Goal: Task Accomplishment & Management: Complete application form

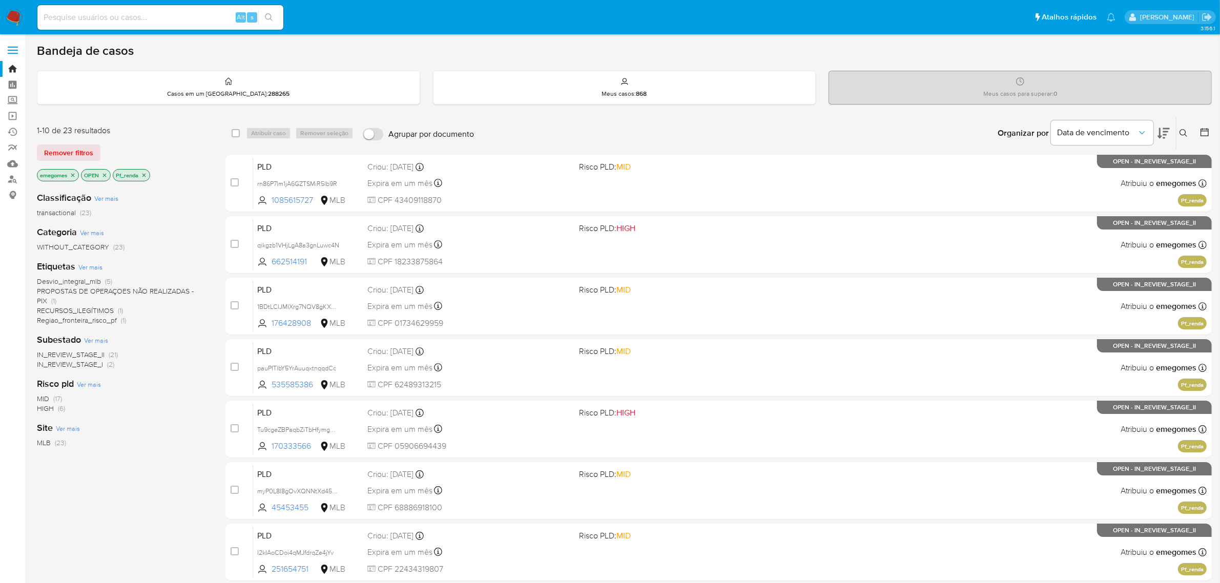
click at [183, 11] on input at bounding box center [160, 17] width 246 height 13
paste input "AmRzdO3x5b9BU9P1yF5UFtfv"
type input "AmRzdO3x5b9BU9P1yF5UFtfv"
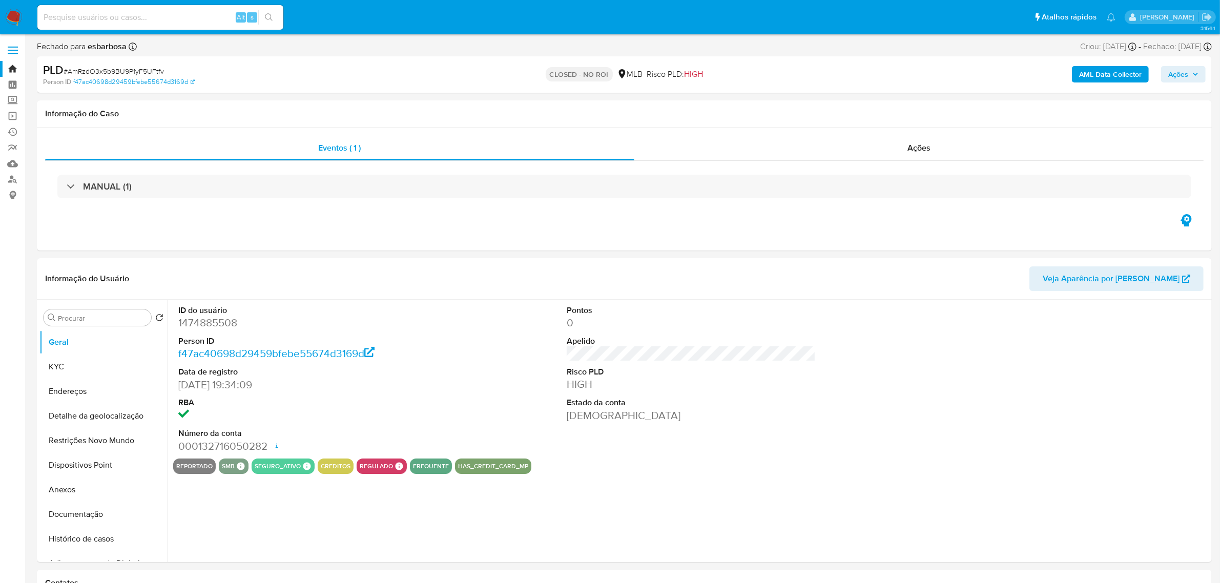
select select "10"
click at [156, 19] on input at bounding box center [160, 17] width 246 height 13
paste input "1474885508"
type input "1474885508"
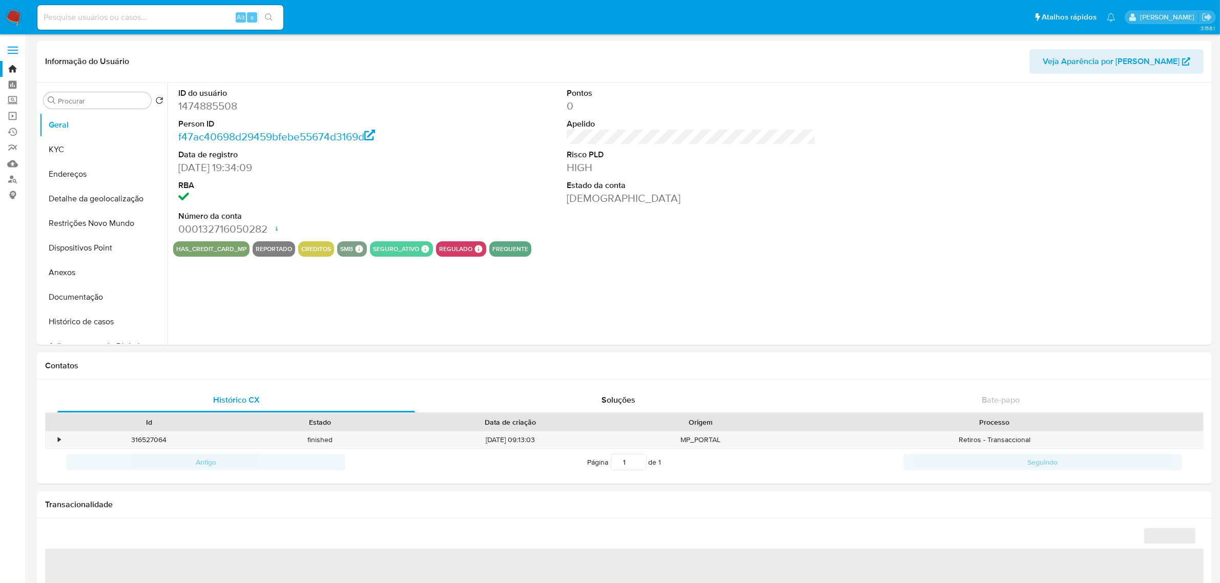
select select "10"
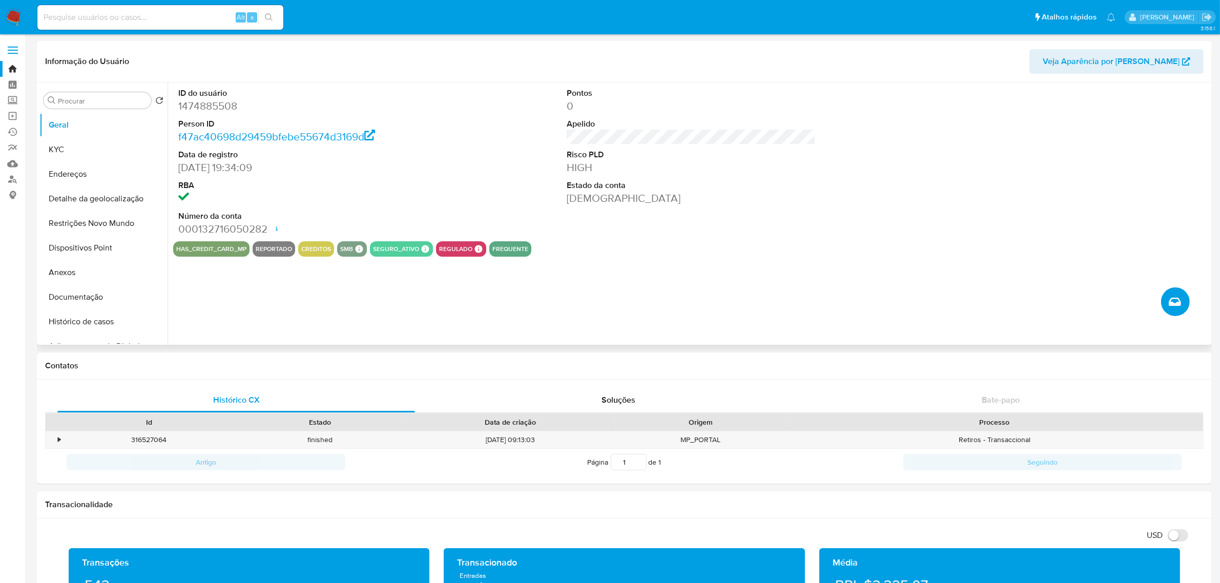
click at [1173, 305] on icon "Criar caso manual" at bounding box center [1175, 302] width 12 height 8
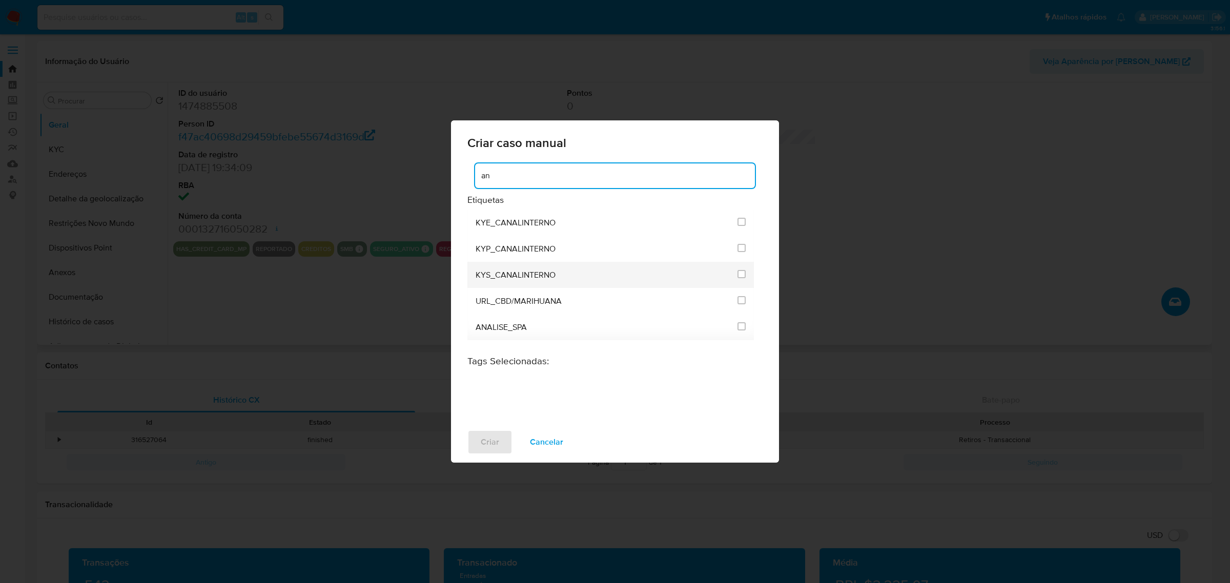
type input "a"
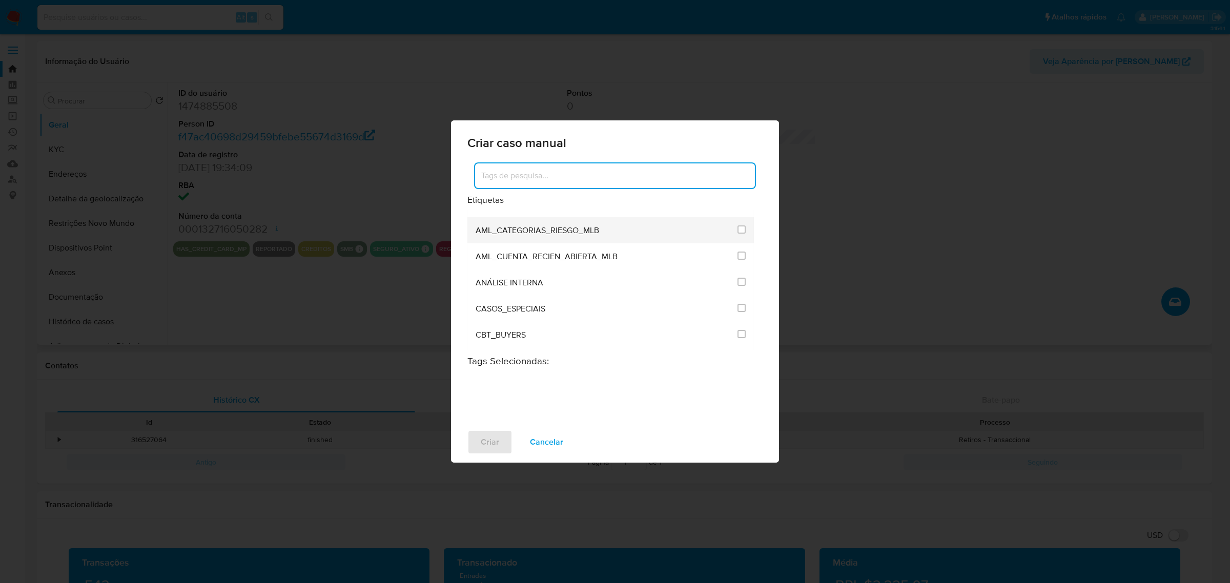
scroll to position [64, 0]
click at [737, 258] on input "1886" at bounding box center [741, 262] width 8 height 8
checkbox input "true"
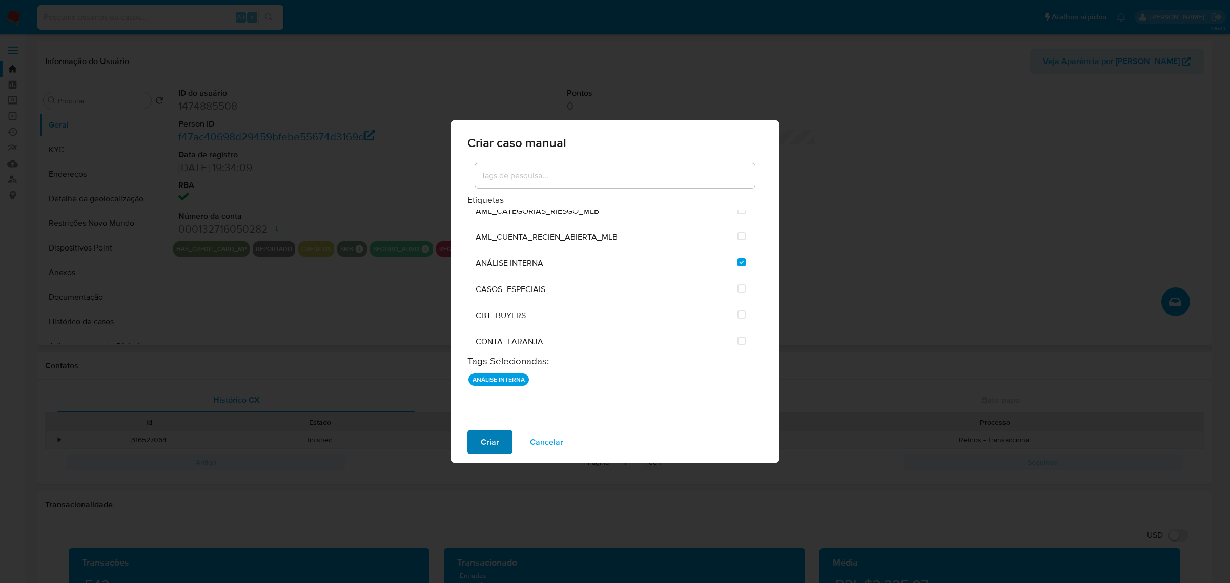
click at [489, 434] on span "Criar" at bounding box center [490, 442] width 18 height 23
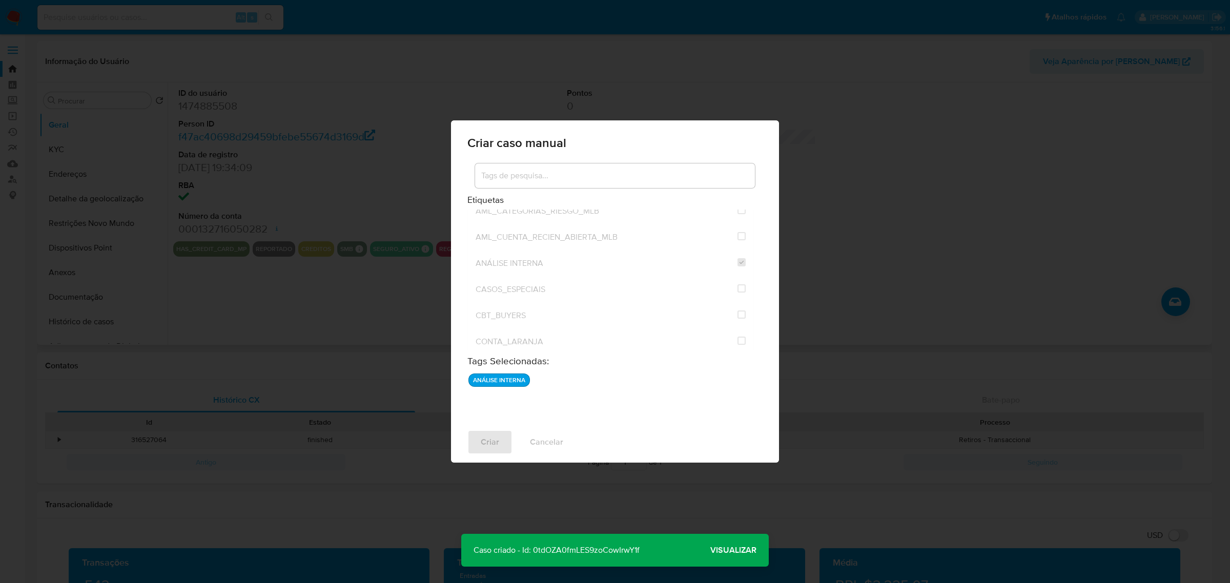
click at [734, 550] on span "Visualizar" at bounding box center [733, 550] width 46 height 0
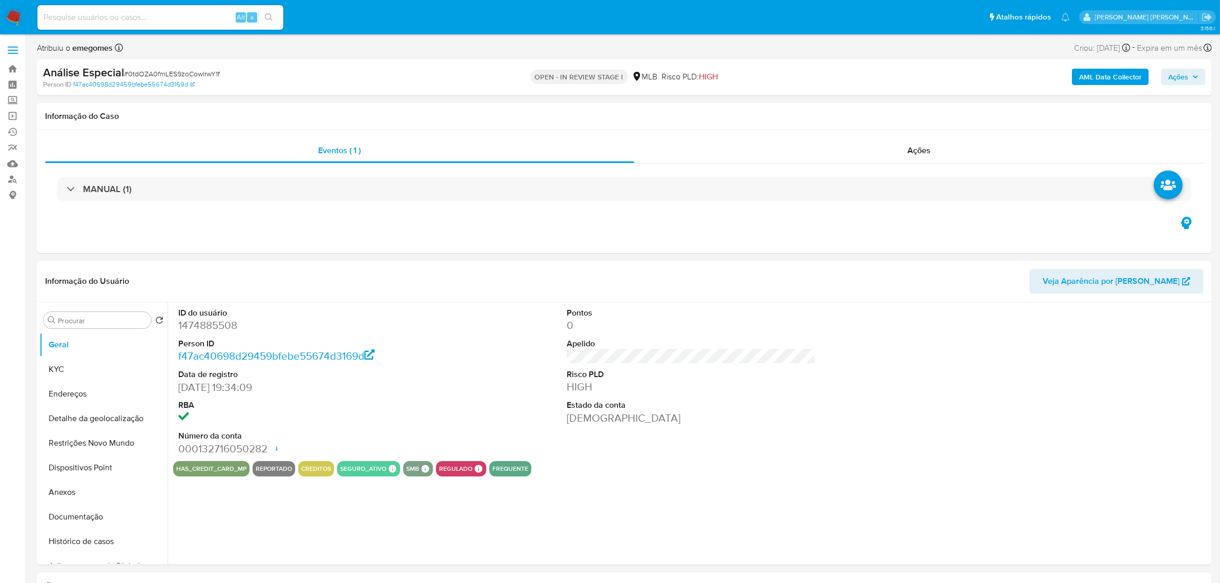
select select "10"
drag, startPoint x: 230, startPoint y: 72, endPoint x: 129, endPoint y: 73, distance: 100.4
click at [129, 73] on div "Análise Especial # 0tdOZA0fmLES9zoCowIrwY1f" at bounding box center [235, 72] width 384 height 15
copy span "0tdOZA0fmLES9zoCowIrwY1f"
click at [1200, 78] on button "Ações" at bounding box center [1183, 77] width 45 height 16
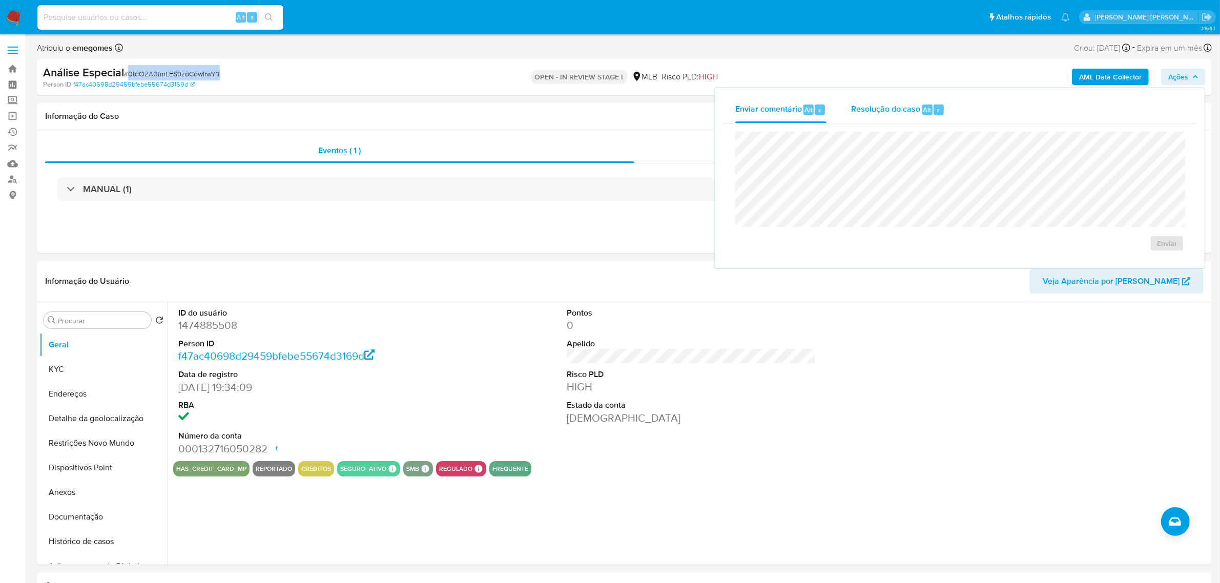
click at [901, 114] on span "Resolução do caso" at bounding box center [885, 109] width 69 height 12
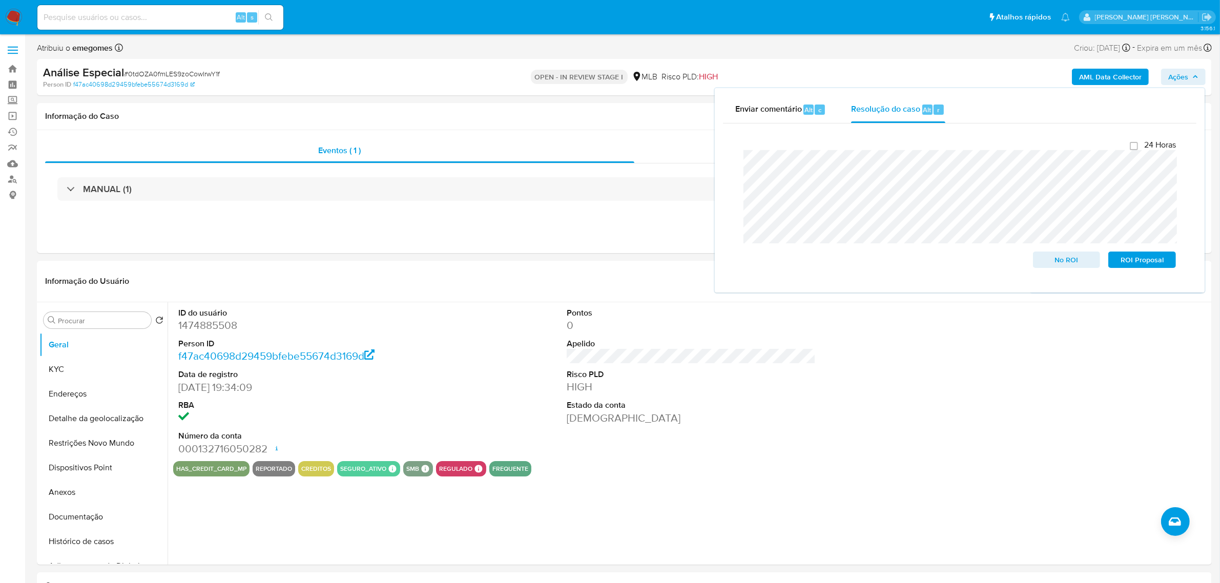
click at [731, 155] on div "Fechamento do caso 24 Horas No ROI ROI Proposal" at bounding box center [959, 203] width 473 height 161
click at [737, 167] on div "24 Horas No ROI ROI Proposal" at bounding box center [959, 204] width 449 height 144
click at [1144, 264] on span "ROI Proposal" at bounding box center [1141, 260] width 53 height 14
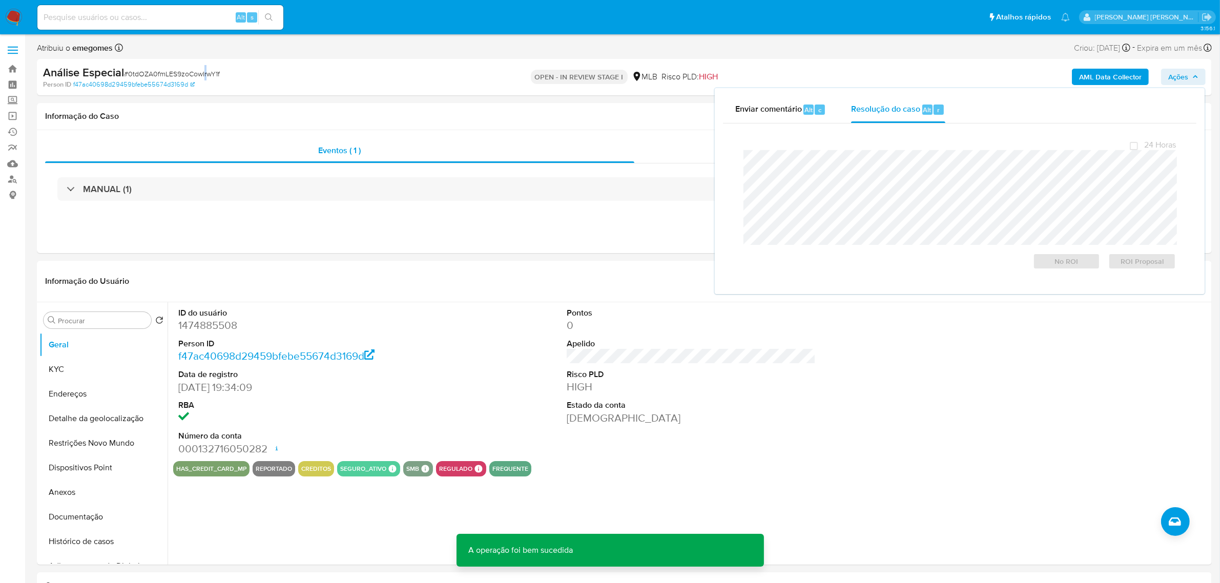
click at [205, 73] on span "# 0tdOZA0fmLES9zoCowIrwY1f" at bounding box center [172, 74] width 96 height 10
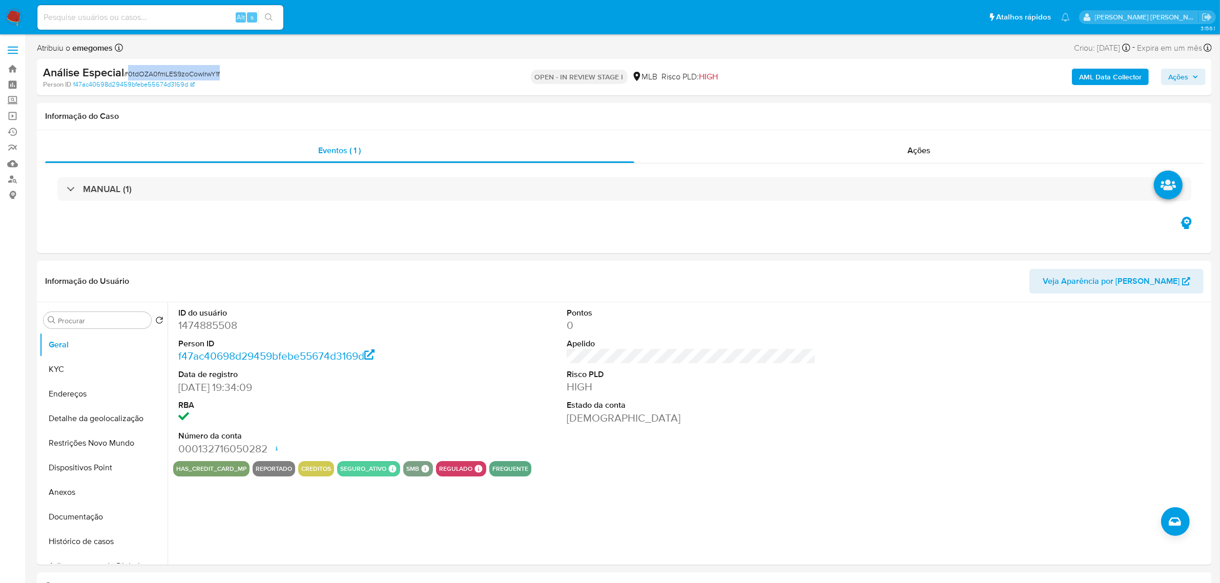
drag, startPoint x: 224, startPoint y: 74, endPoint x: 129, endPoint y: 71, distance: 95.4
click at [129, 71] on div "Análise Especial # 0tdOZA0fmLES9zoCowIrwY1f" at bounding box center [235, 72] width 384 height 15
copy span "0tdOZA0fmLES9zoCowIrwY1f"
